Goal: Register for event/course

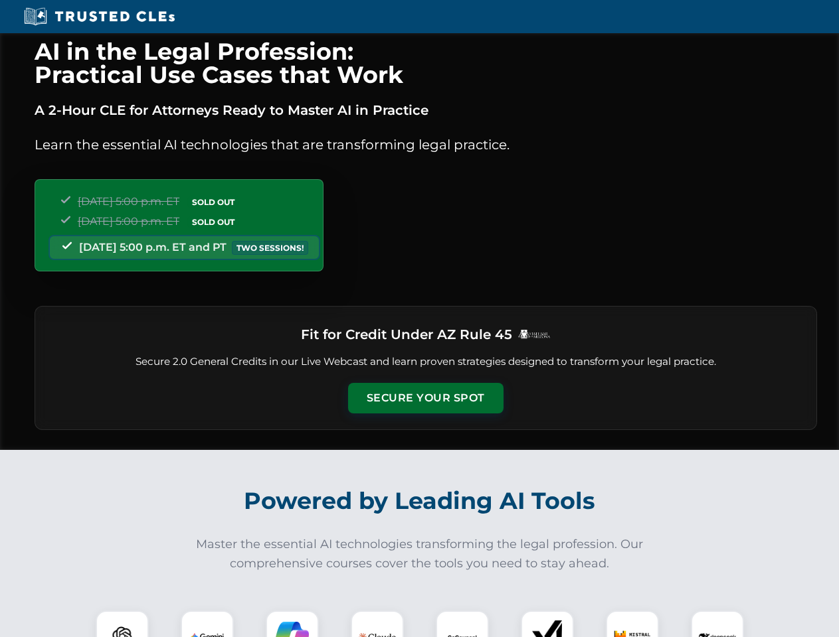
click at [425, 398] on button "Secure Your Spot" at bounding box center [425, 398] width 155 height 31
click at [122, 624] on img at bounding box center [122, 637] width 39 height 39
click at [207, 624] on img at bounding box center [207, 637] width 33 height 33
